Goal: Information Seeking & Learning: Learn about a topic

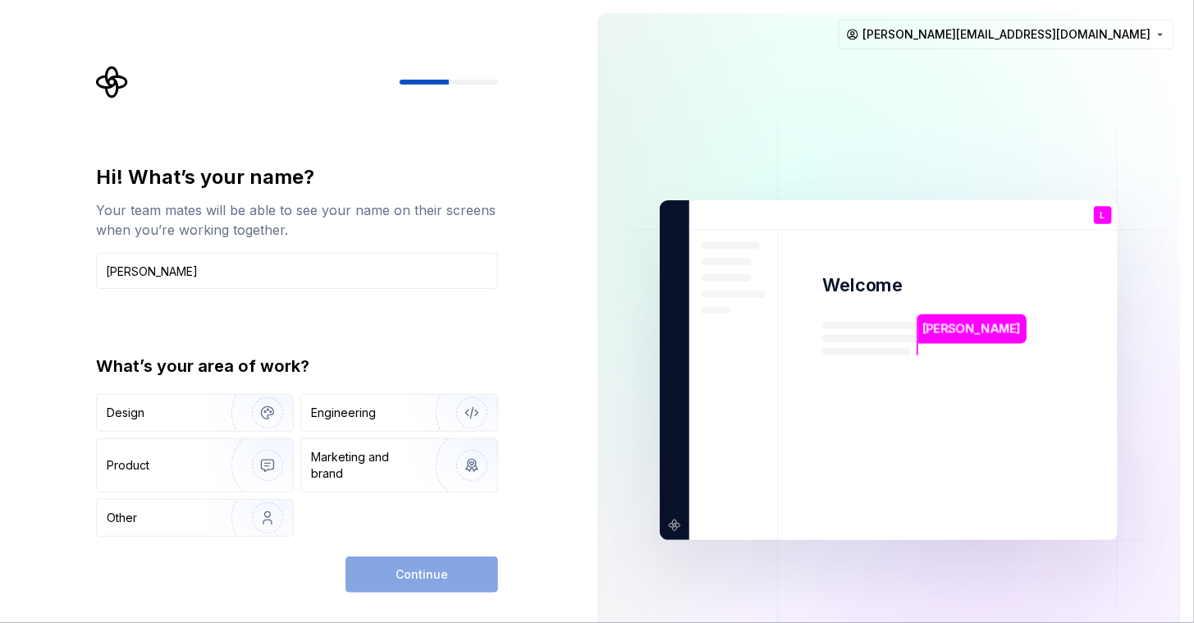
type input "[PERSON_NAME]"
click at [364, 388] on div "What’s your area of work? Design Engineering Product Marketing and brand Other" at bounding box center [297, 445] width 402 height 182
click at [400, 409] on div "Engineering" at bounding box center [376, 413] width 130 height 16
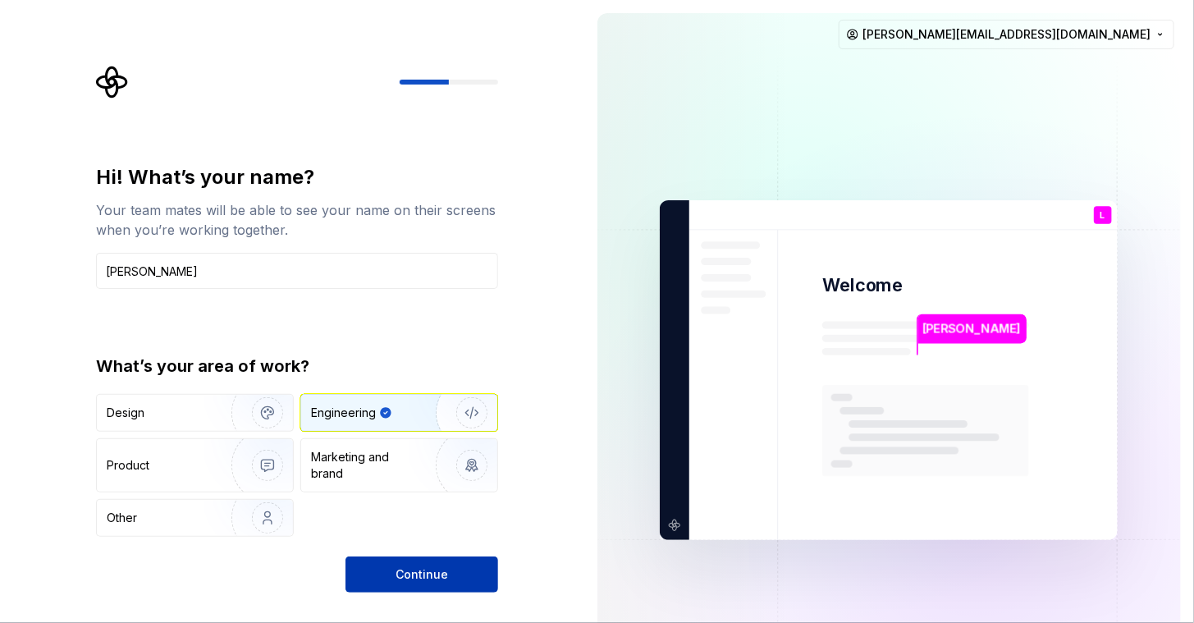
click at [405, 563] on button "Continue" at bounding box center [421, 574] width 153 height 36
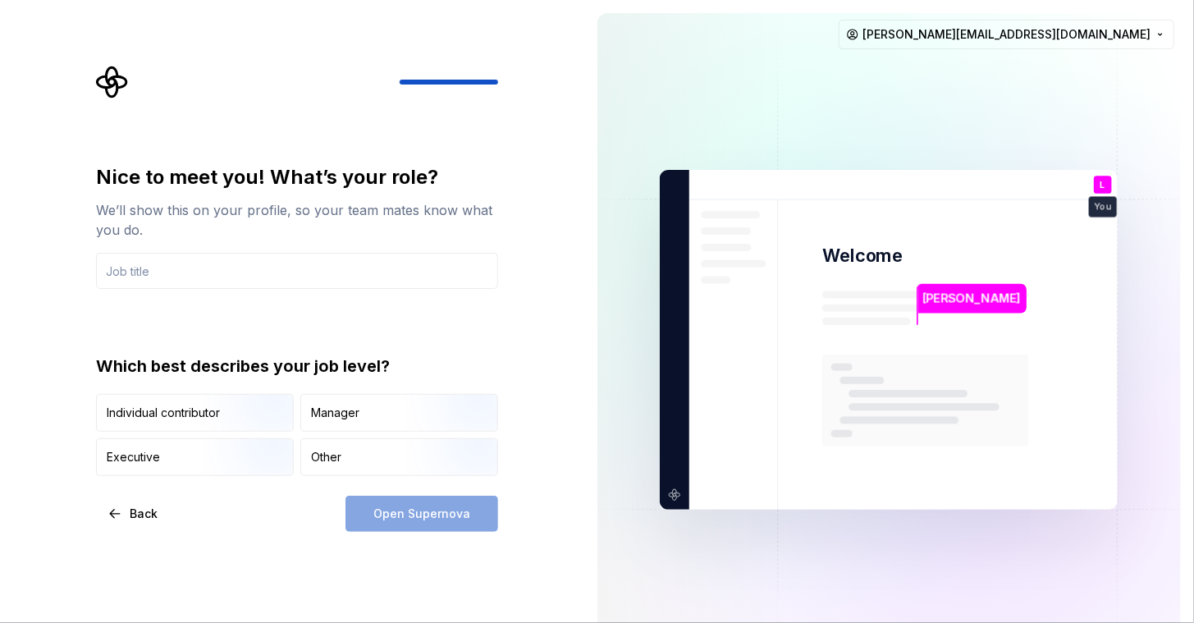
type input "F"
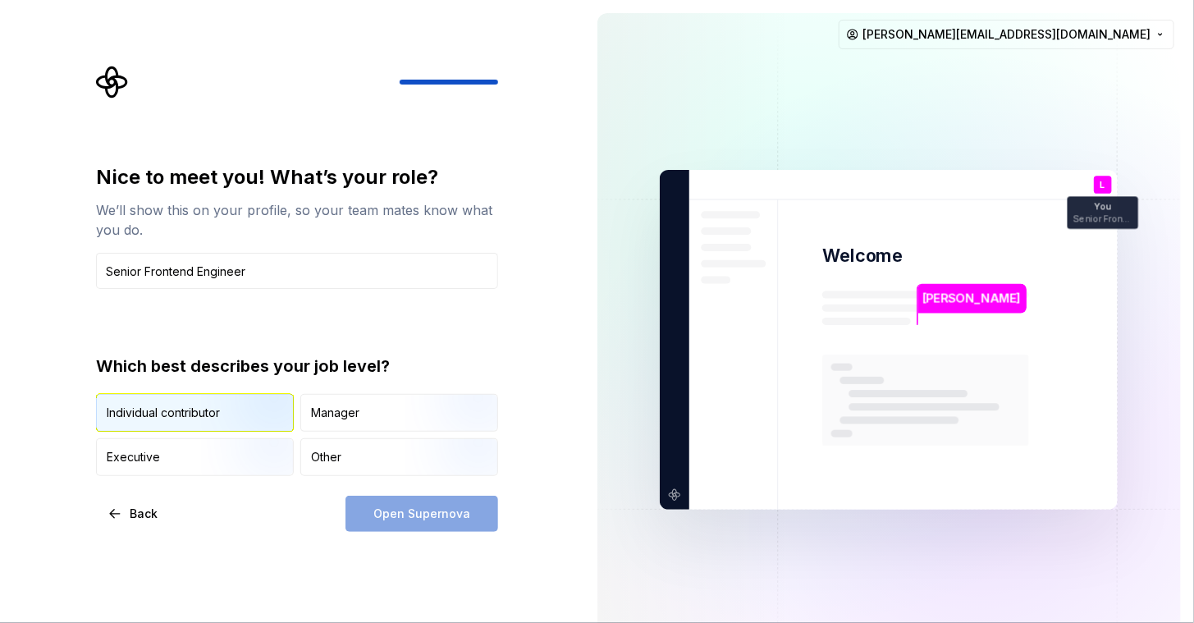
type input "Senior Frontend Engineer"
click at [185, 423] on div "Individual contributor" at bounding box center [195, 413] width 196 height 36
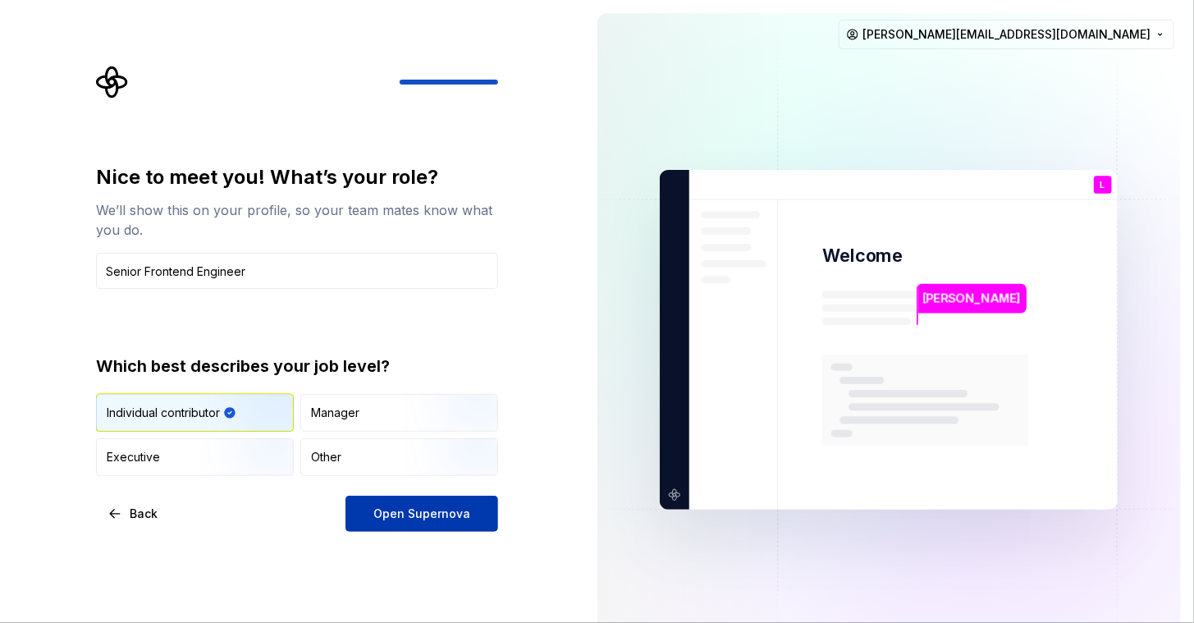
click at [395, 510] on span "Open Supernova" at bounding box center [421, 513] width 97 height 16
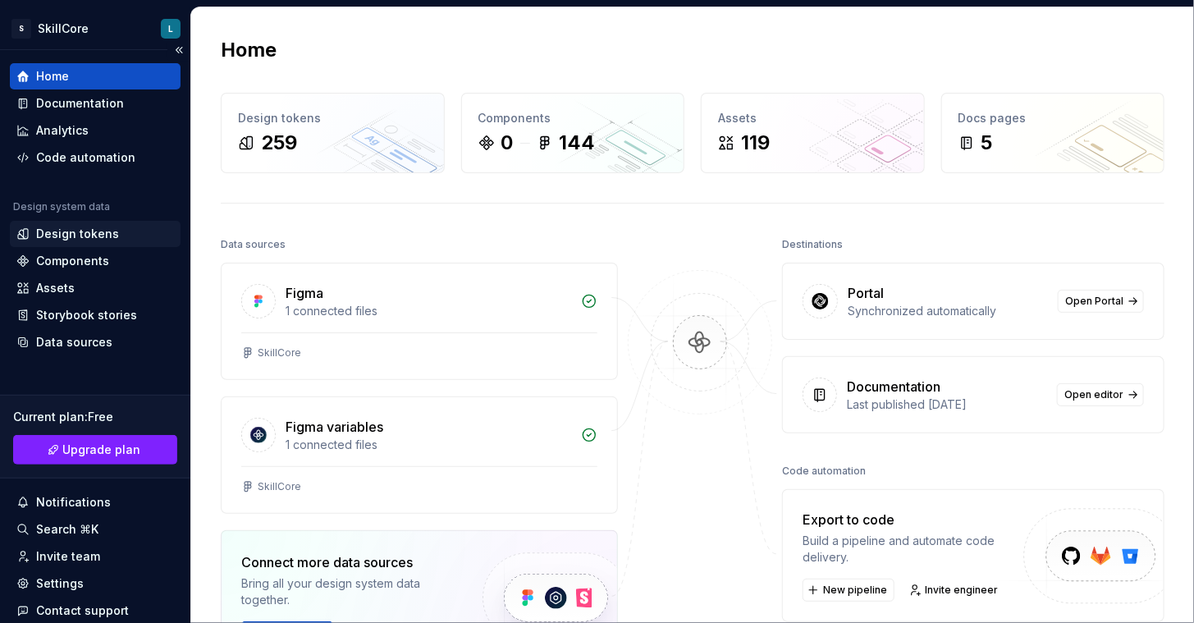
click at [56, 240] on div "Design tokens" at bounding box center [77, 234] width 83 height 16
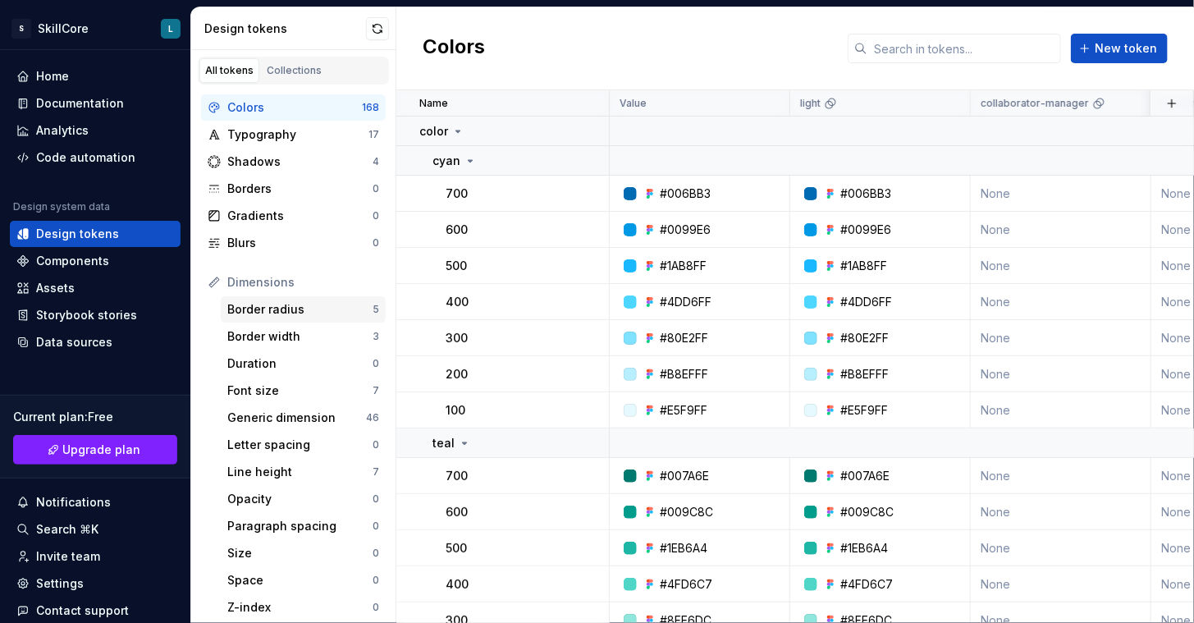
click at [293, 307] on div "Border radius" at bounding box center [299, 309] width 145 height 16
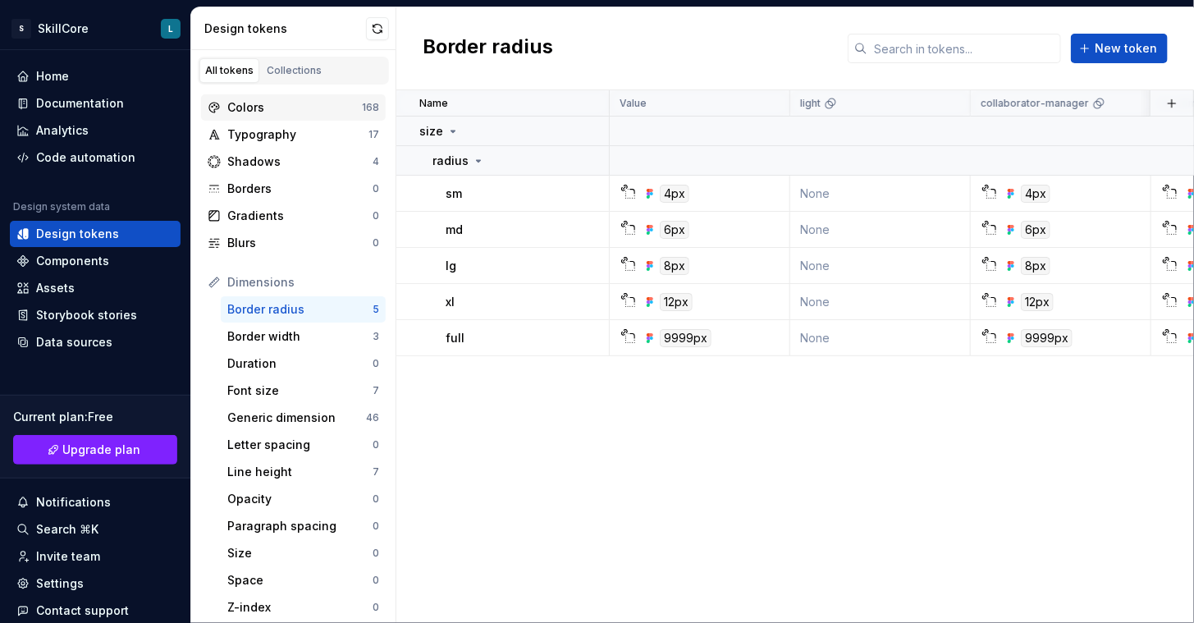
click at [290, 99] on div "Colors" at bounding box center [294, 107] width 135 height 16
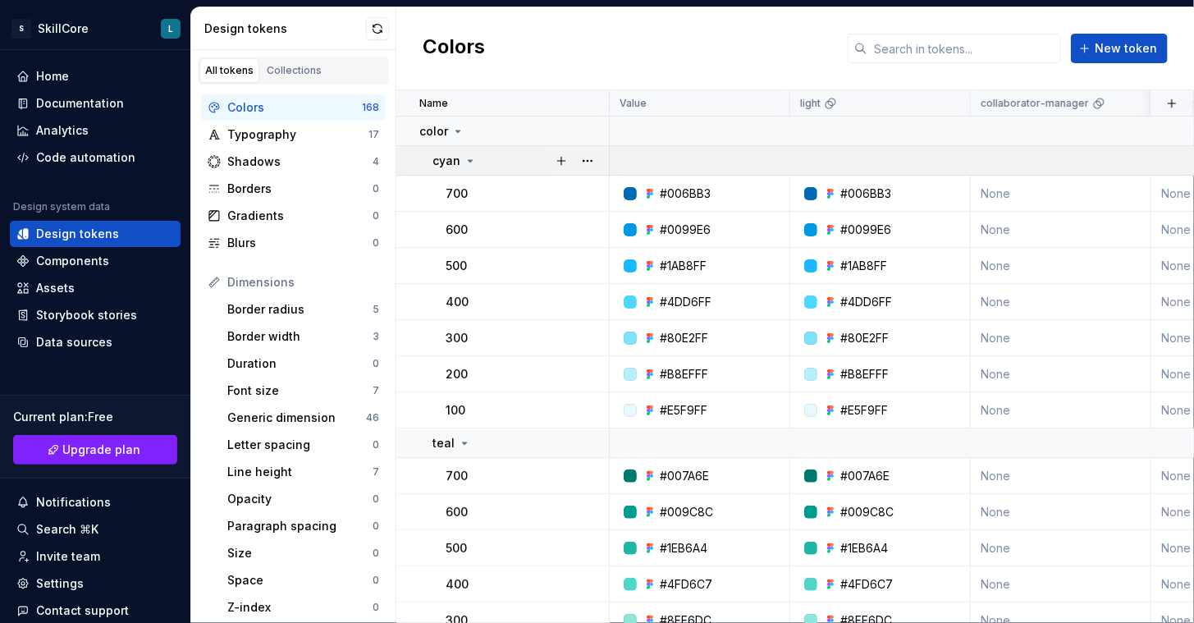
click at [460, 151] on td "cyan" at bounding box center [502, 161] width 213 height 30
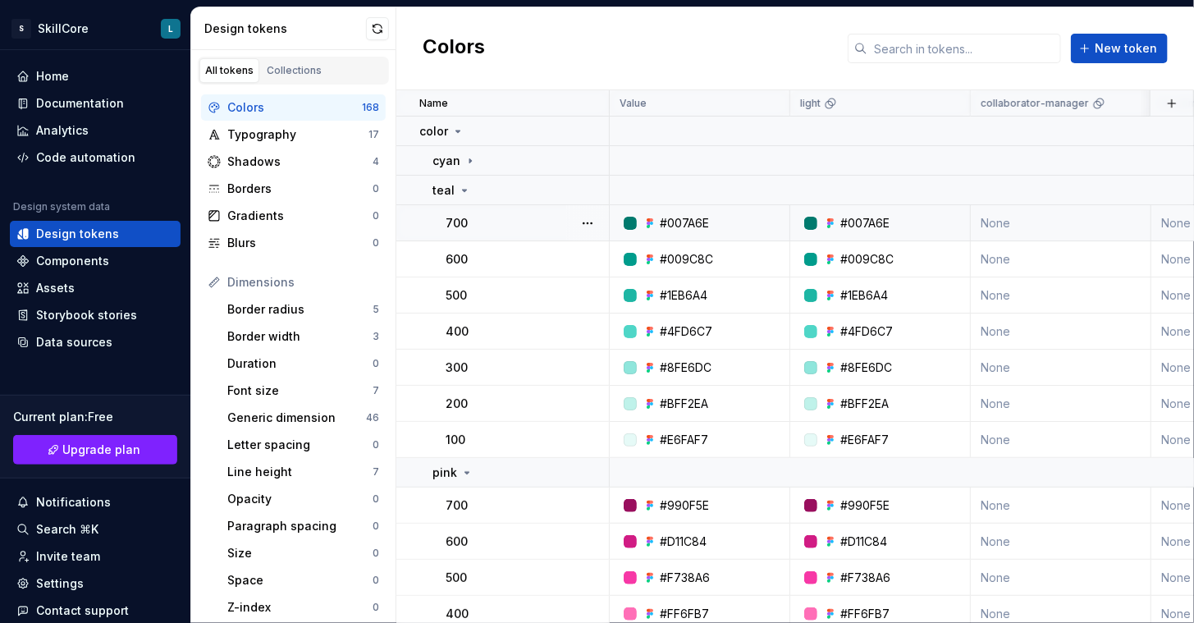
click at [466, 207] on td "700" at bounding box center [502, 223] width 213 height 36
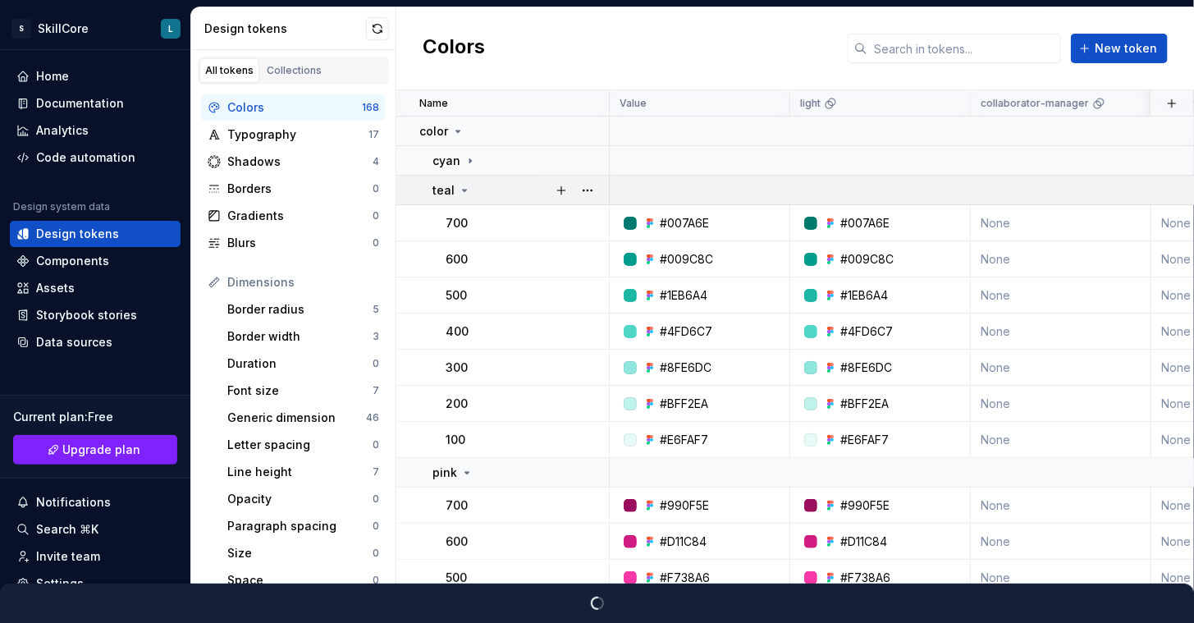
click at [459, 189] on icon at bounding box center [464, 190] width 13 height 13
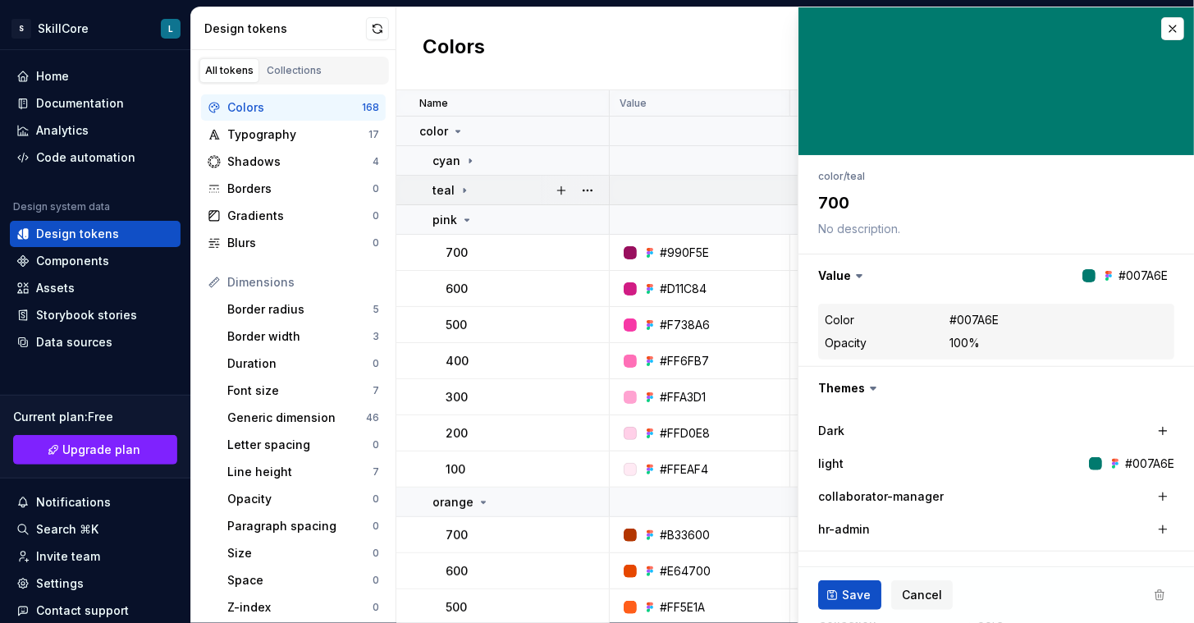
type textarea "*"
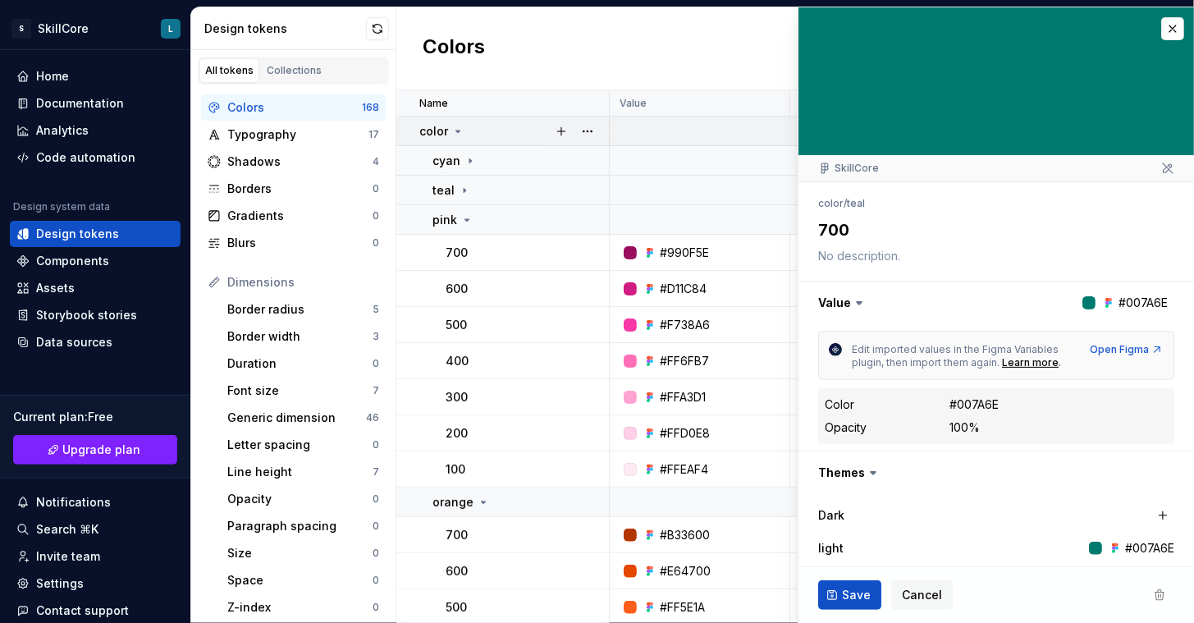
click at [442, 120] on td "color" at bounding box center [502, 132] width 213 height 30
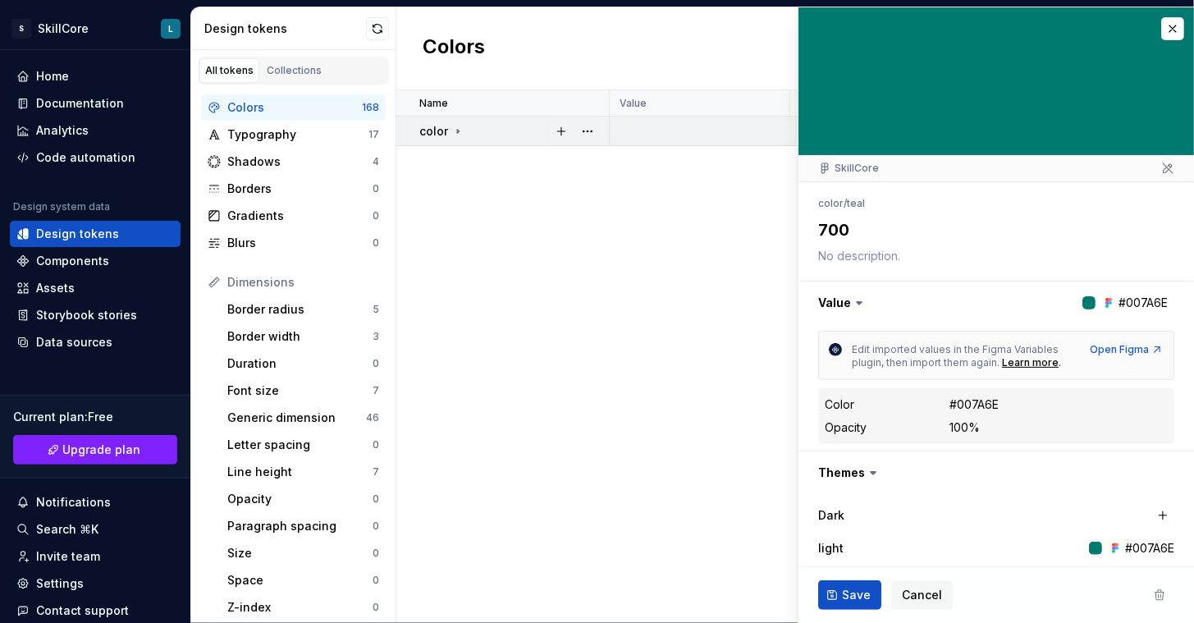
click at [453, 138] on div "color" at bounding box center [441, 131] width 45 height 16
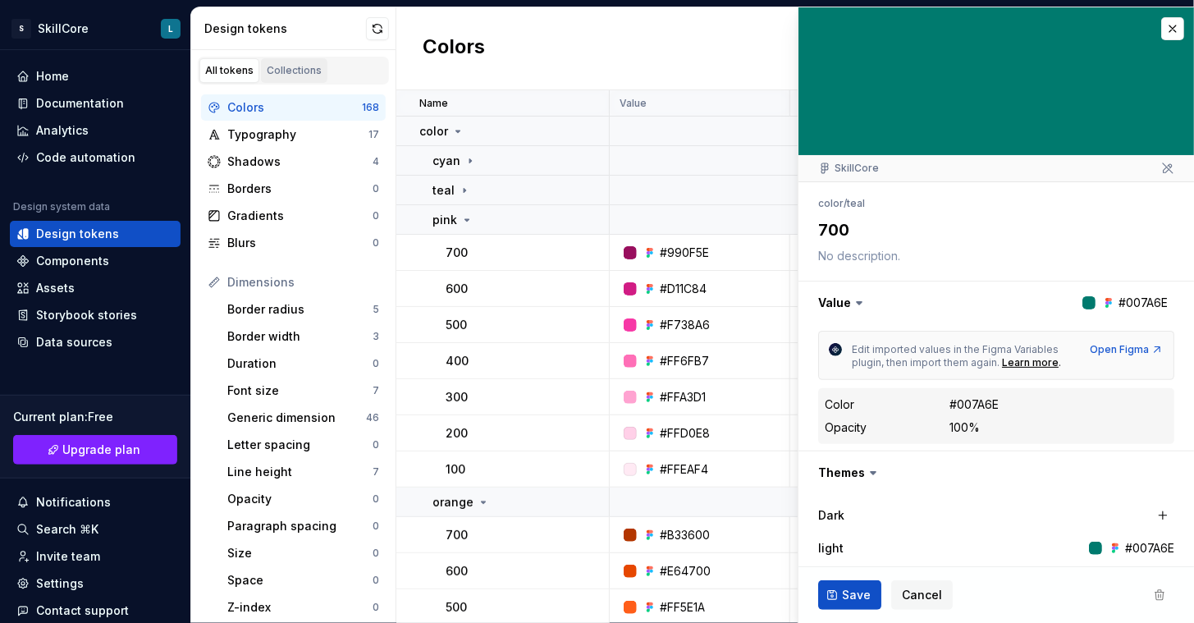
click at [289, 64] on div "Collections" at bounding box center [294, 70] width 55 height 13
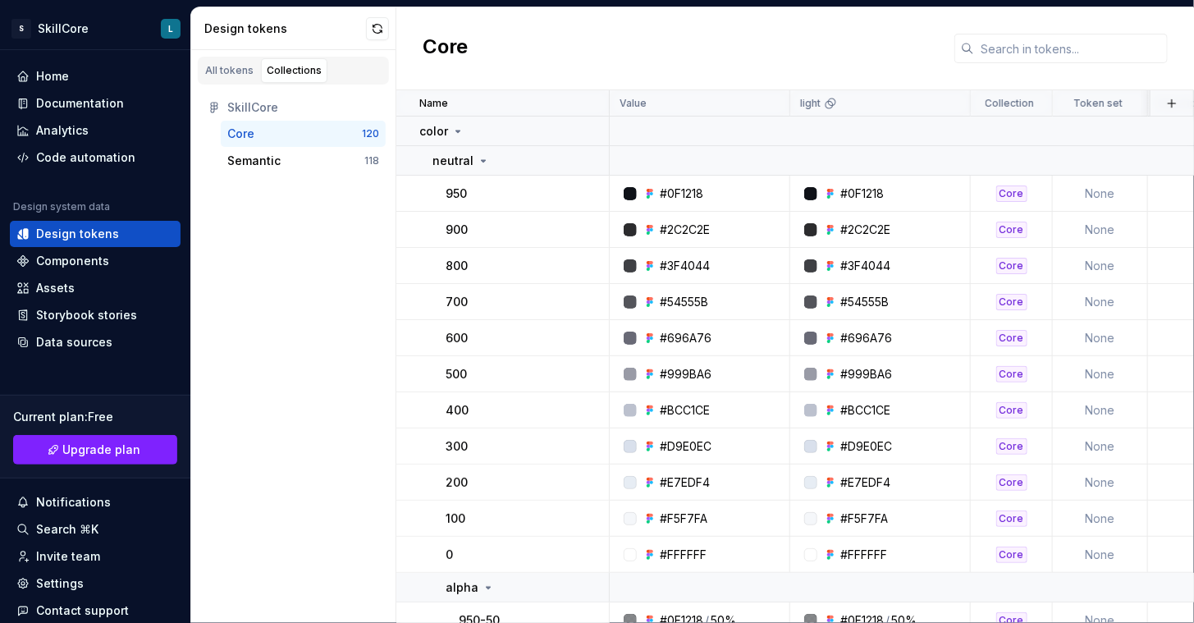
click at [286, 142] on div "Core 120" at bounding box center [303, 134] width 165 height 26
click at [300, 166] on div "Semantic" at bounding box center [295, 161] width 137 height 16
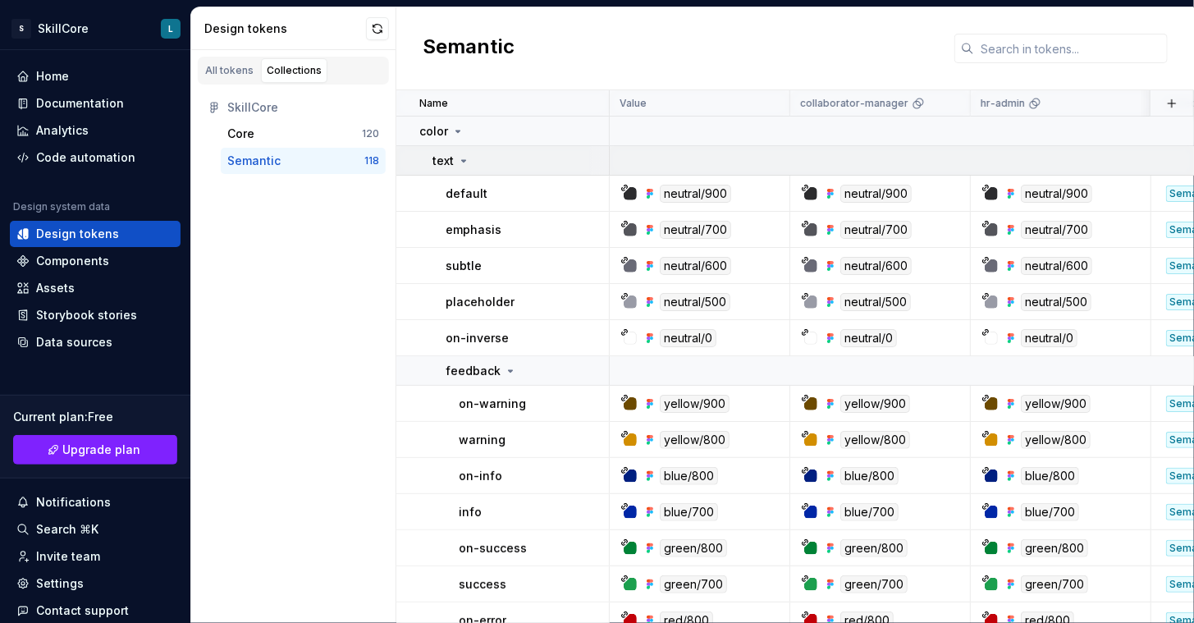
click at [482, 156] on div "text" at bounding box center [520, 161] width 176 height 16
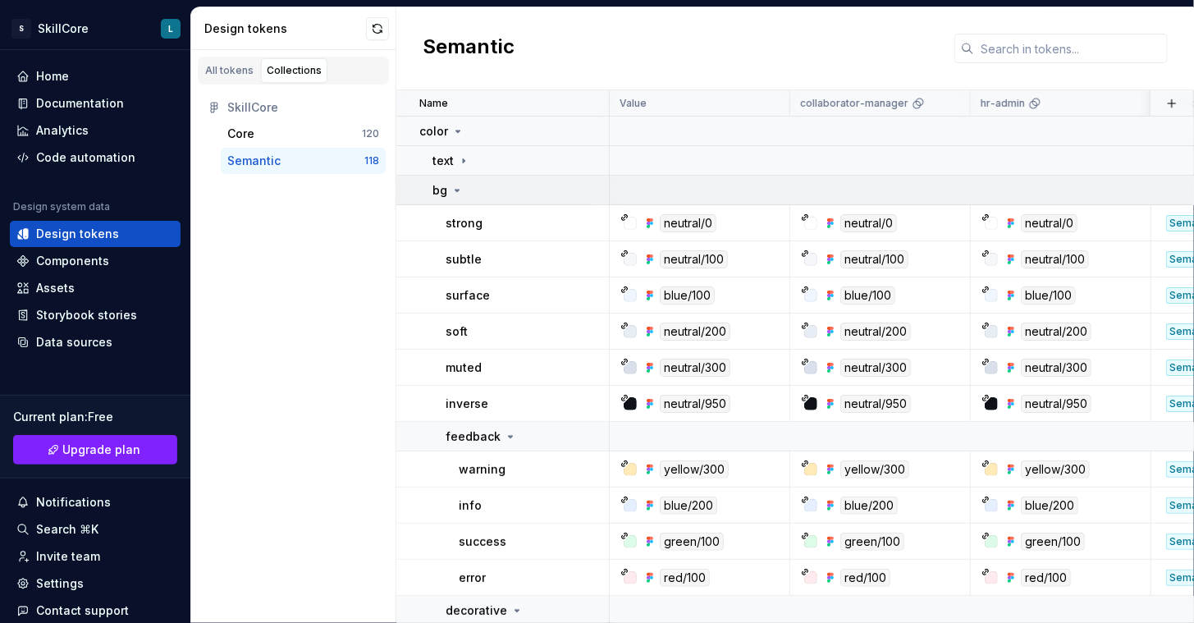
click at [487, 184] on div "bg" at bounding box center [520, 190] width 176 height 16
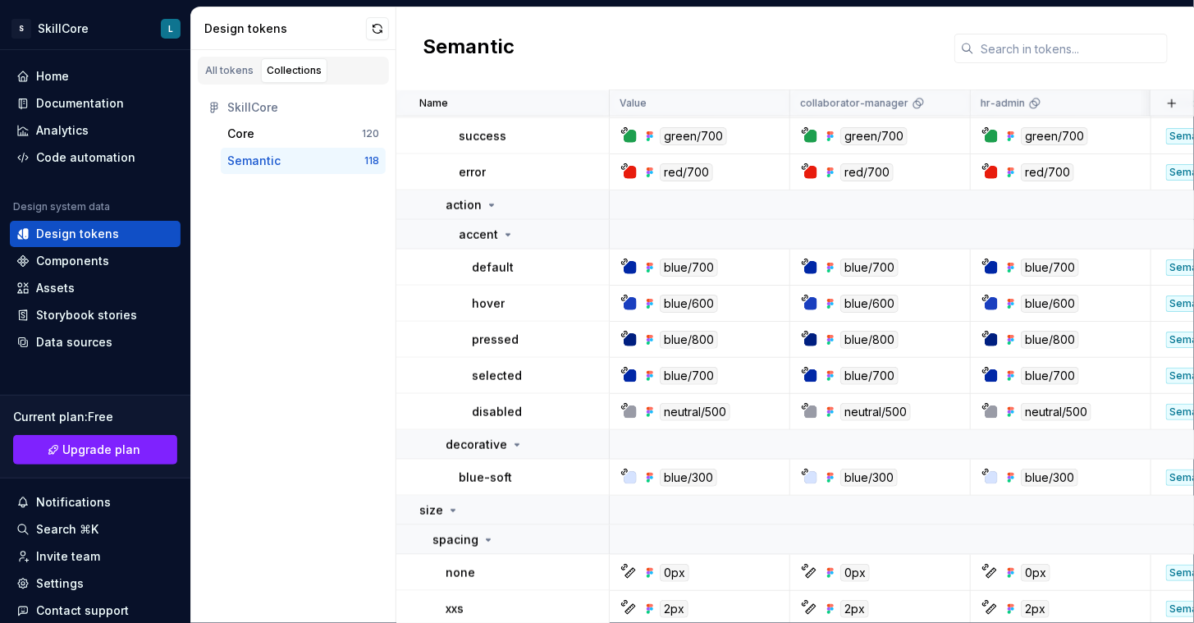
scroll to position [674, 0]
click at [333, 329] on div "All tokens Collections SkillCore Core 120 Semantic 118" at bounding box center [293, 336] width 205 height 573
